Goal: Navigation & Orientation: Go to known website

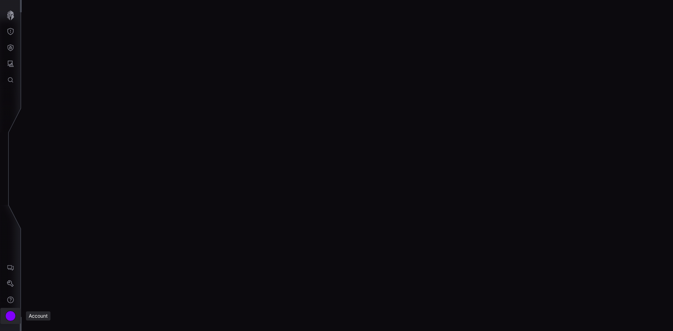
click at [10, 315] on div "Account" at bounding box center [10, 316] width 11 height 11
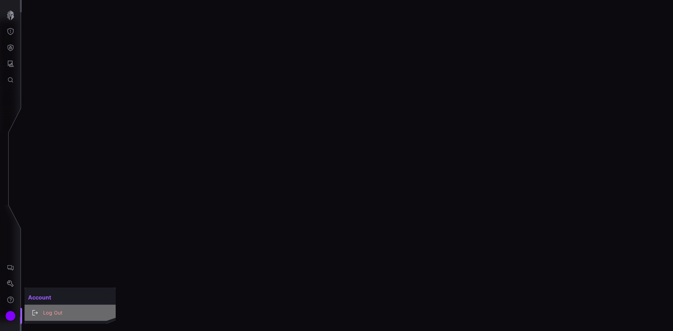
click at [52, 313] on div "Log Out" at bounding box center [74, 313] width 68 height 9
